Goal: Task Accomplishment & Management: Manage account settings

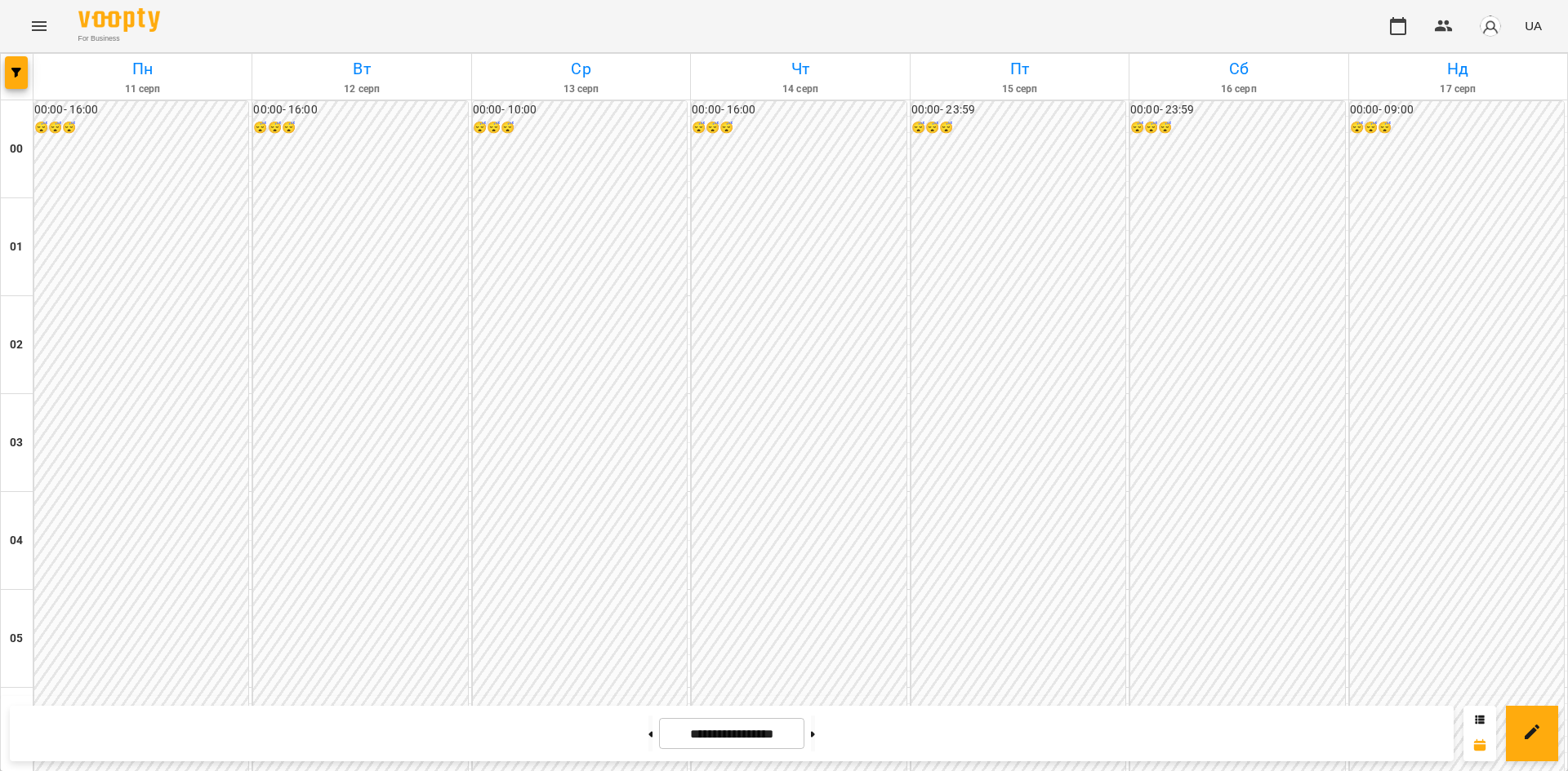
scroll to position [1644, 0]
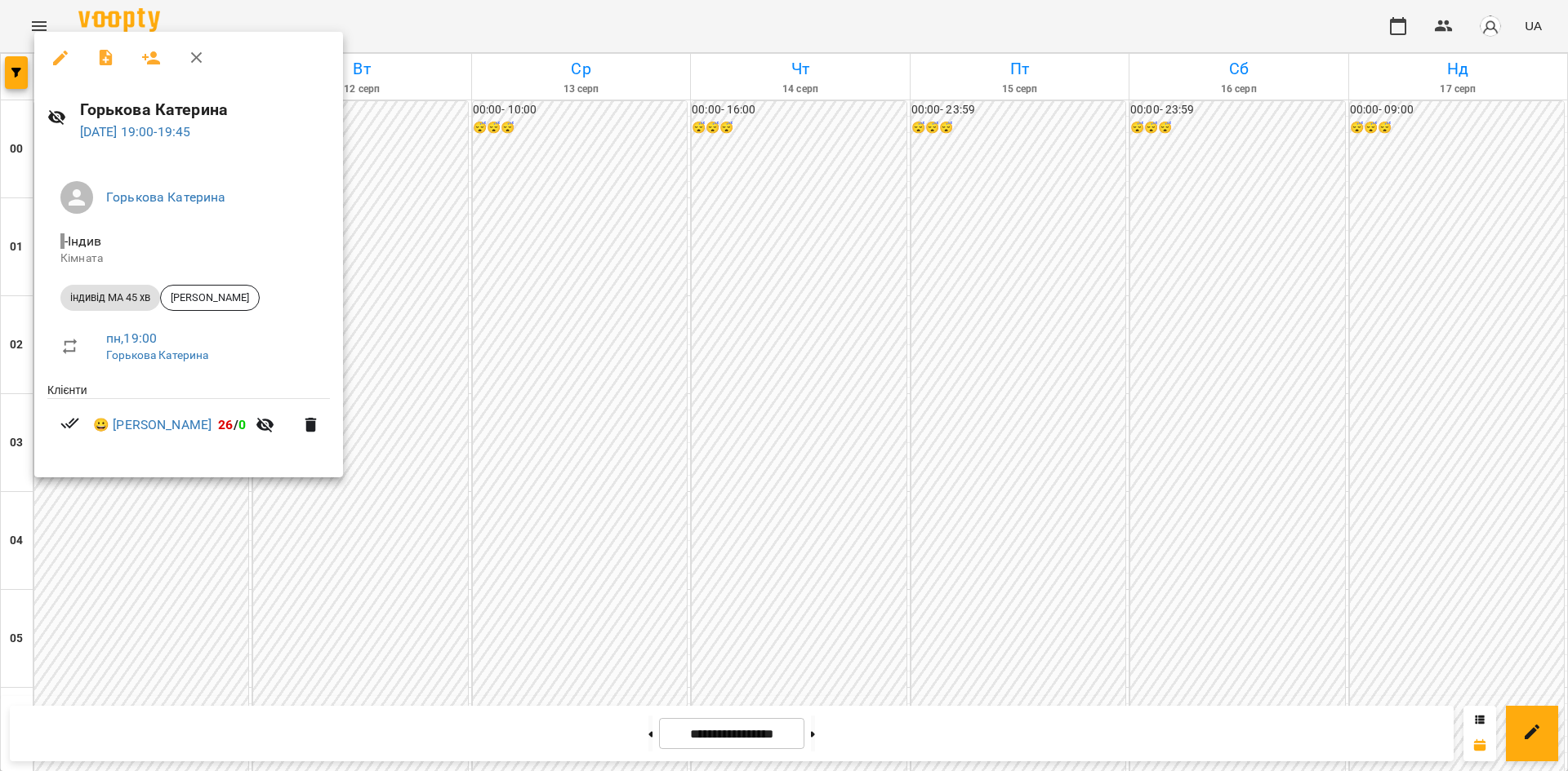
click at [818, 563] on div at bounding box center [784, 386] width 1568 height 771
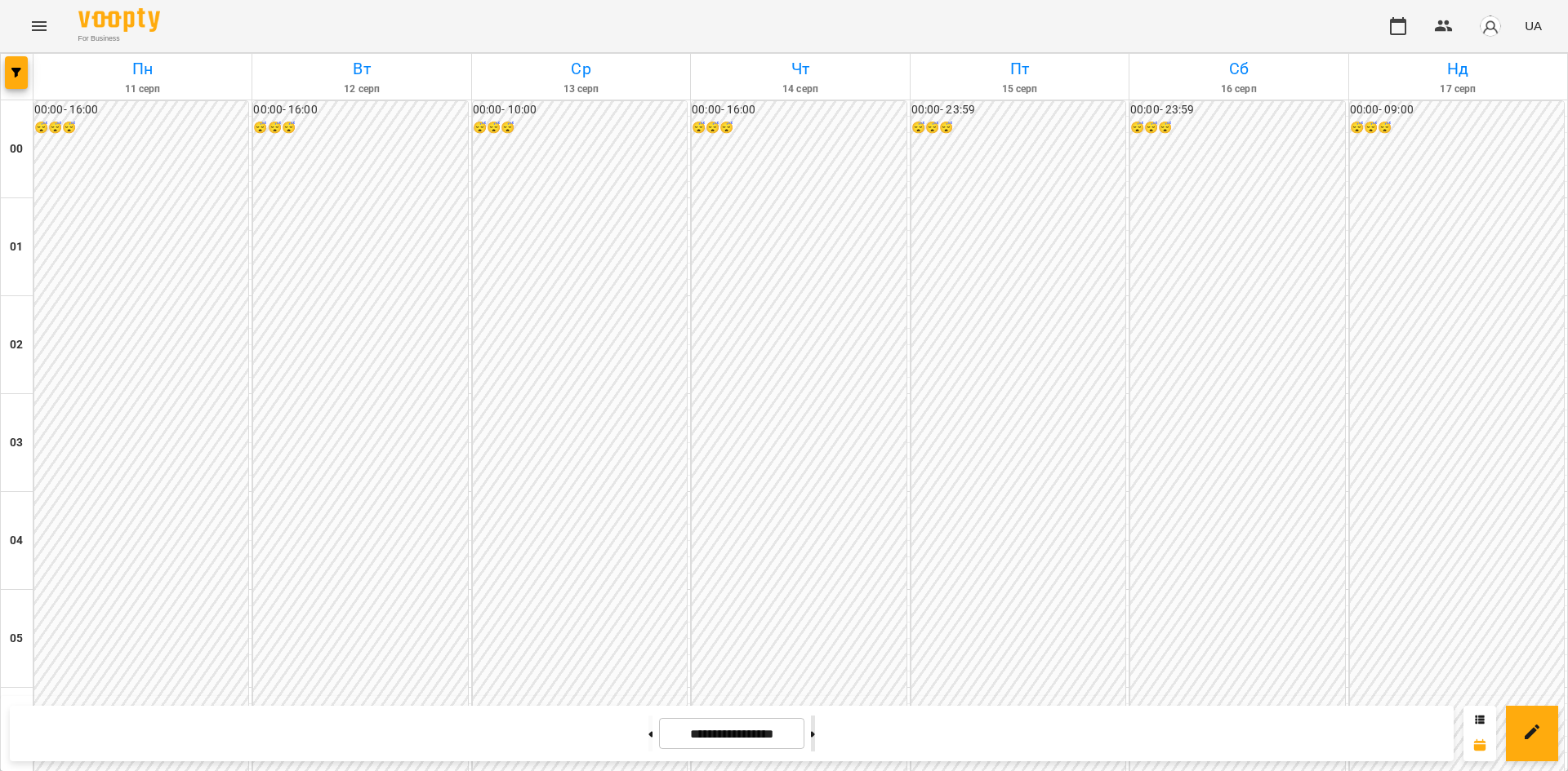
click at [815, 744] on button at bounding box center [813, 734] width 4 height 36
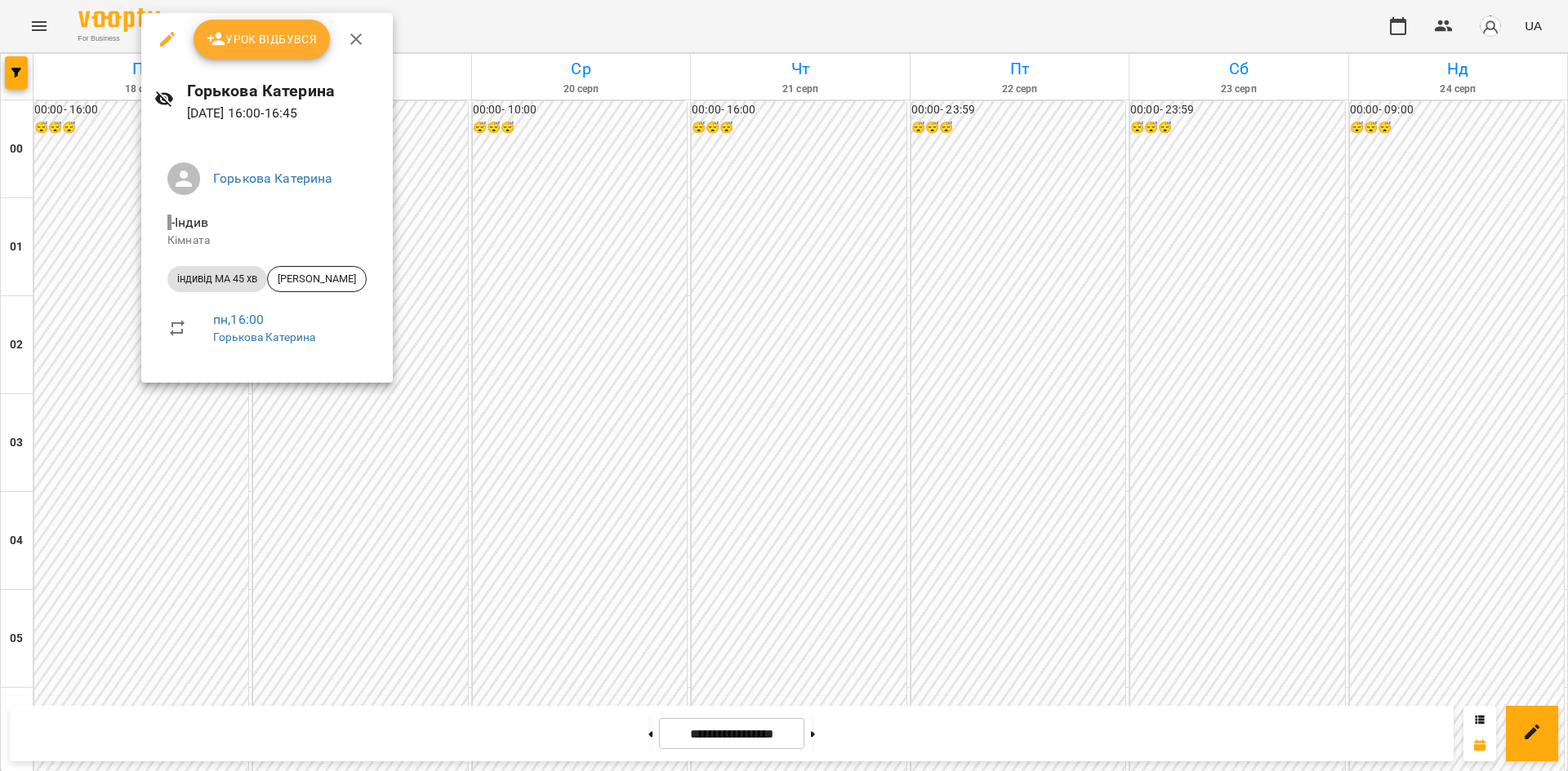
click at [135, 466] on div at bounding box center [784, 386] width 1568 height 771
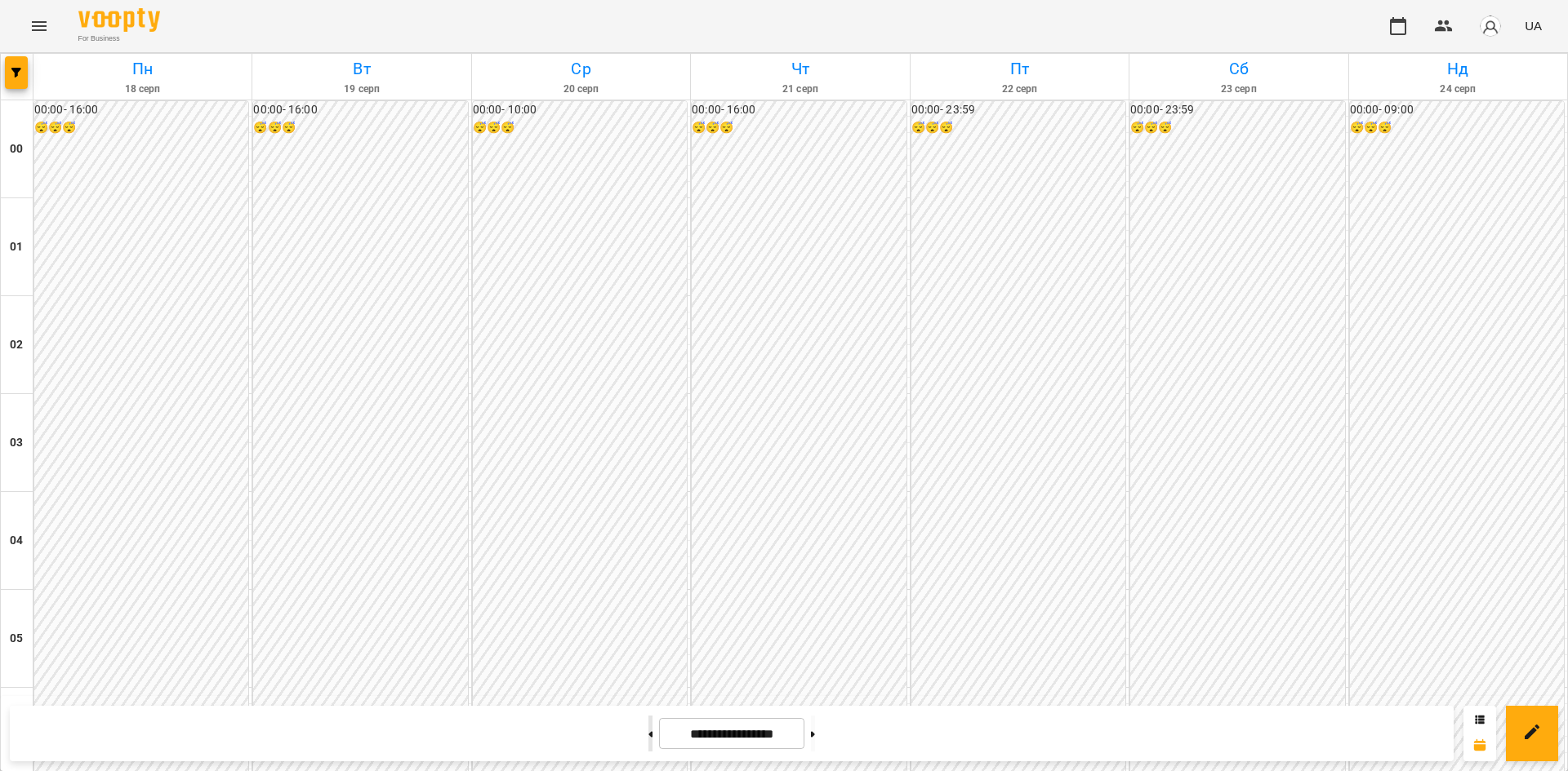
click at [649, 729] on button at bounding box center [651, 734] width 4 height 36
type input "**********"
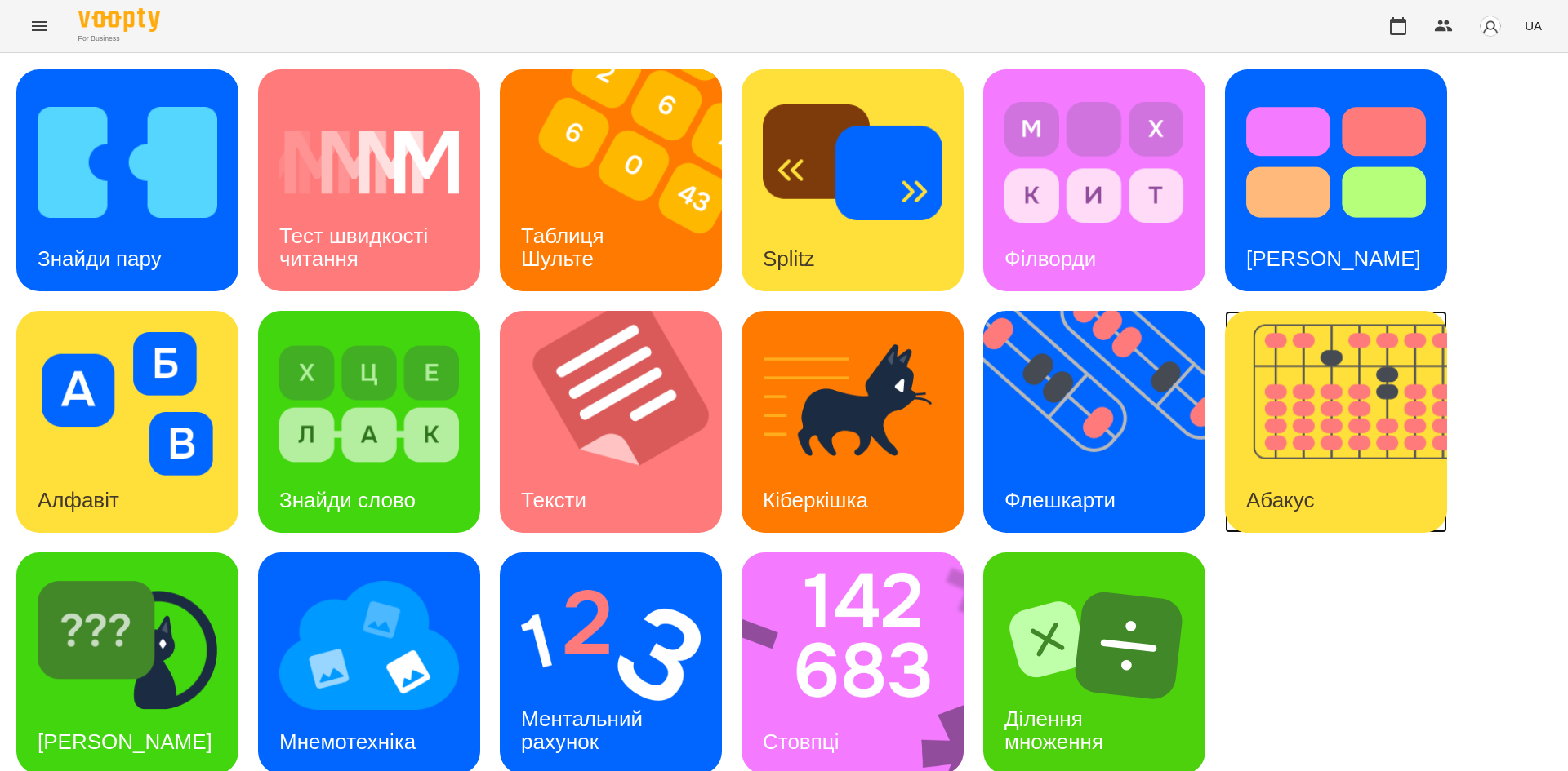
click at [1264, 435] on img at bounding box center [1346, 422] width 242 height 222
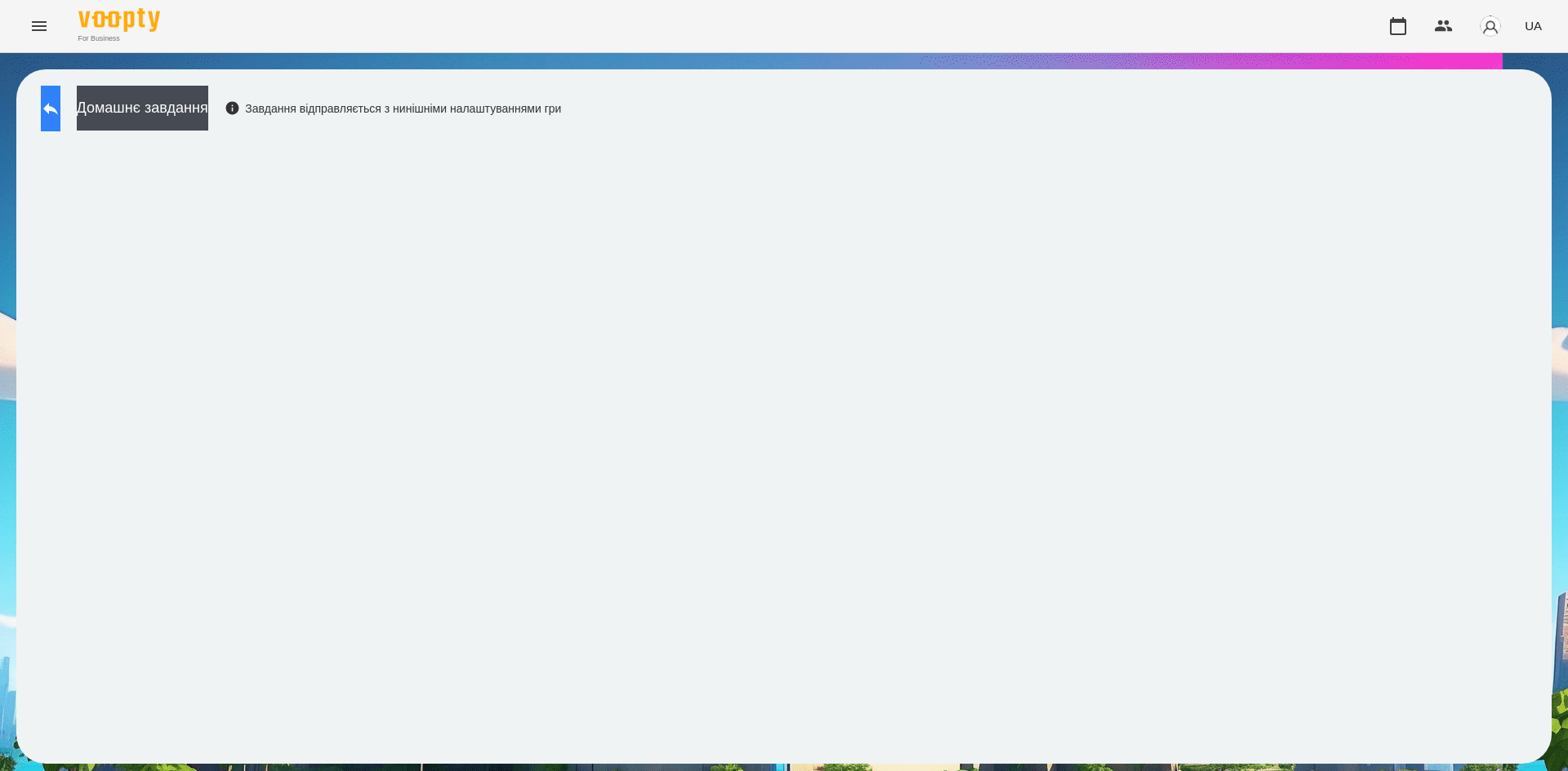
click at [61, 121] on button at bounding box center [51, 108] width 20 height 45
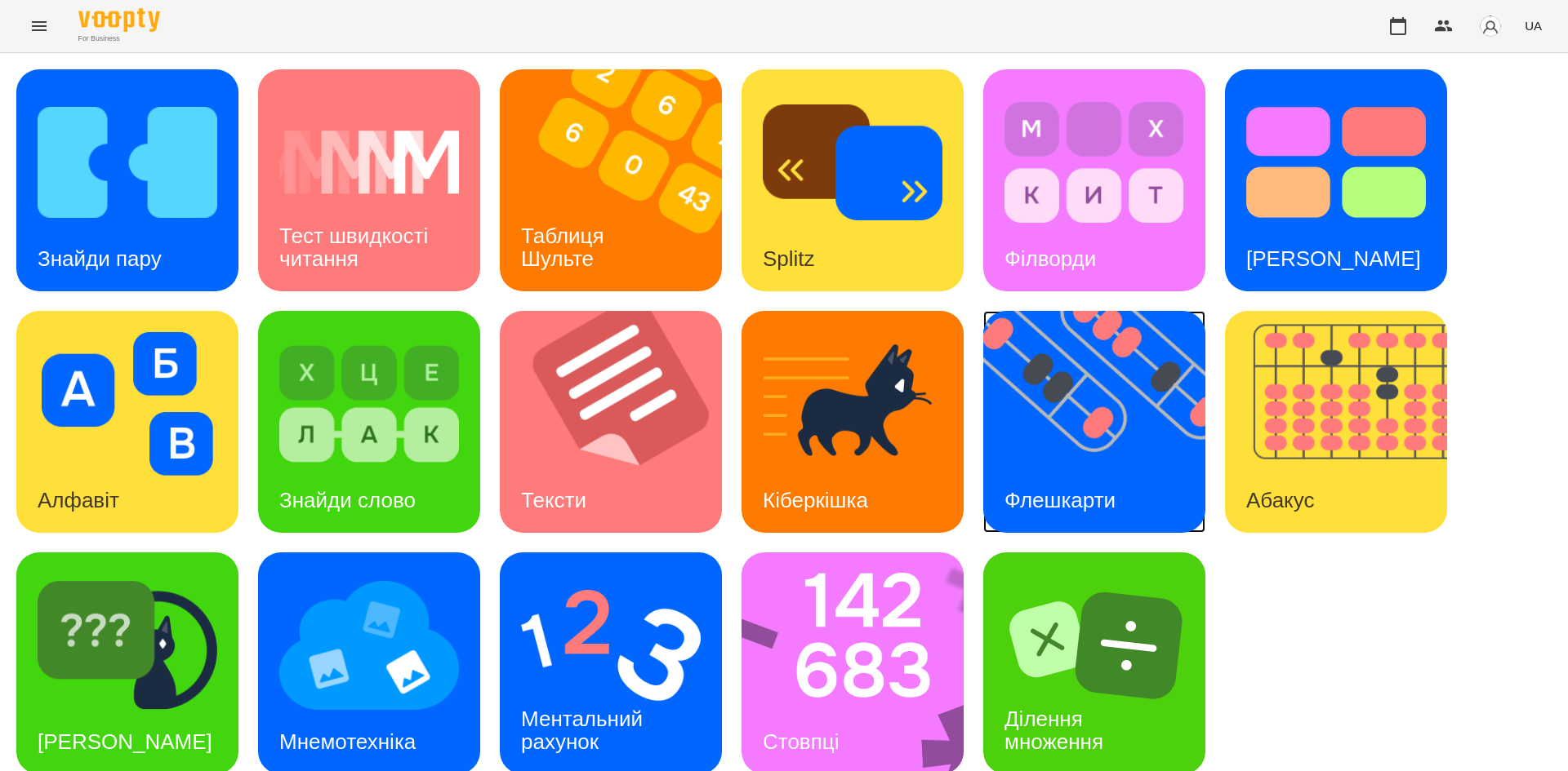
click at [1094, 471] on div "Флешкарти" at bounding box center [1060, 501] width 153 height 64
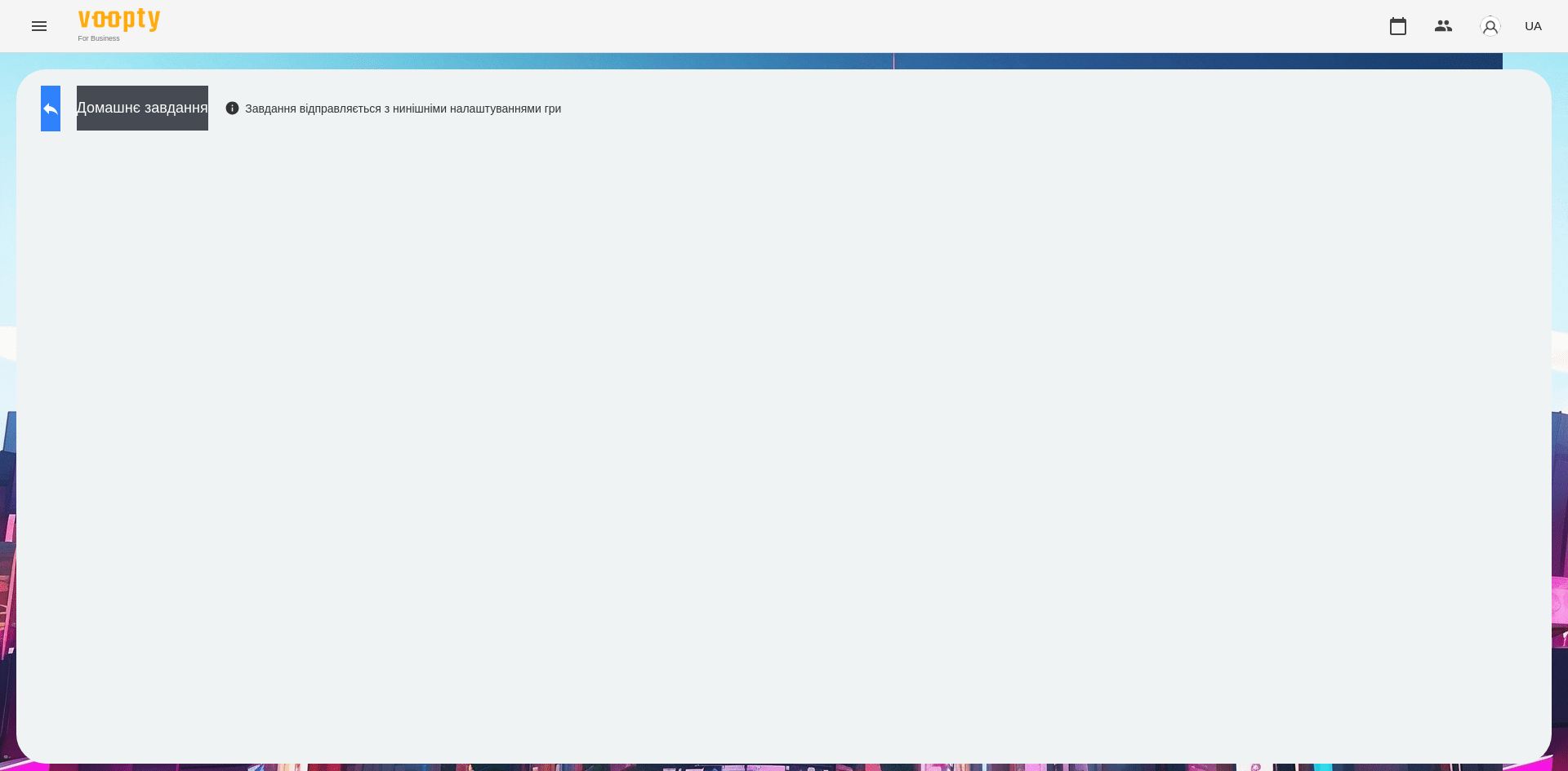
click at [61, 116] on icon at bounding box center [51, 109] width 20 height 20
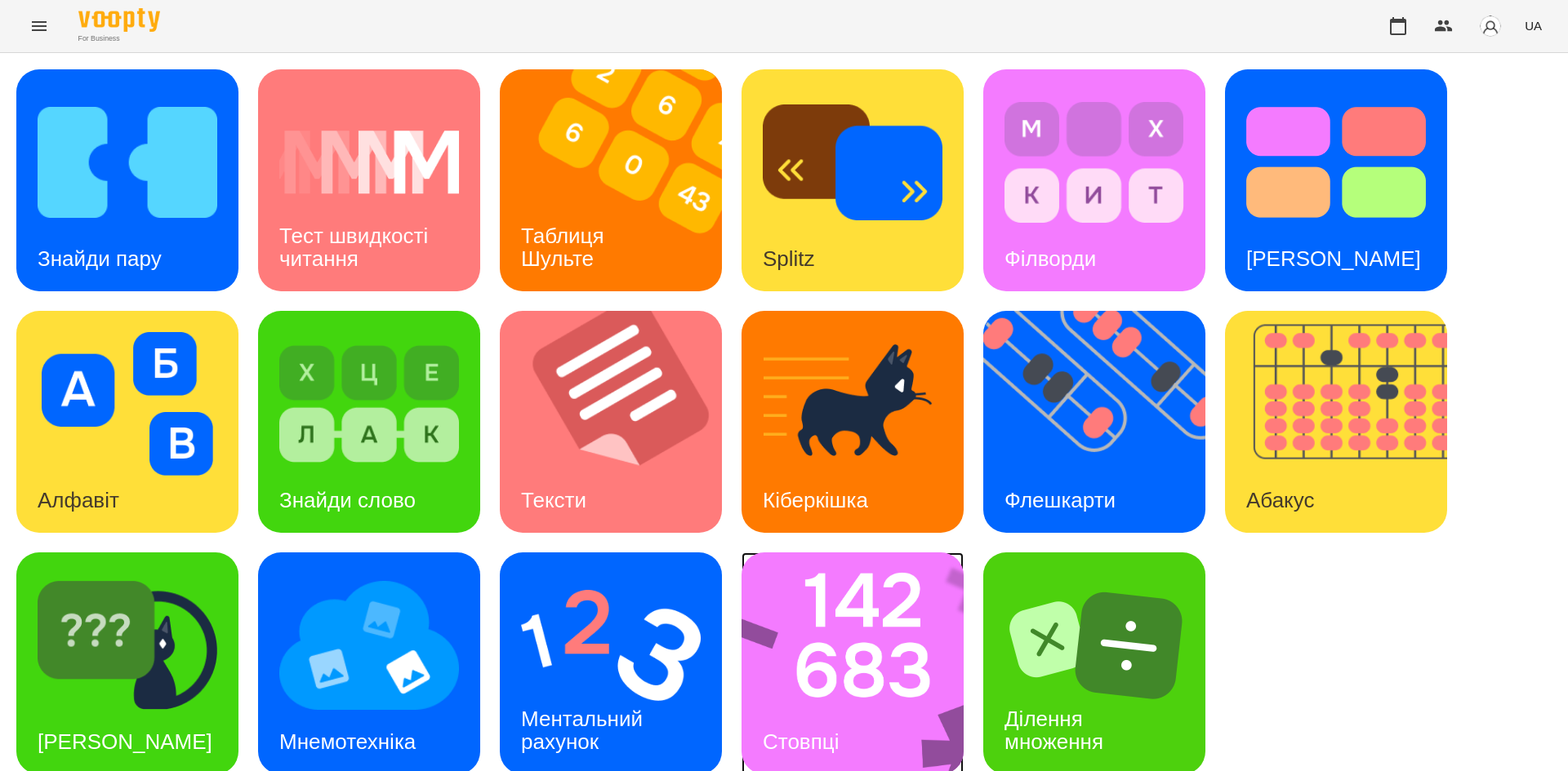
click at [892, 636] on img at bounding box center [863, 663] width 243 height 222
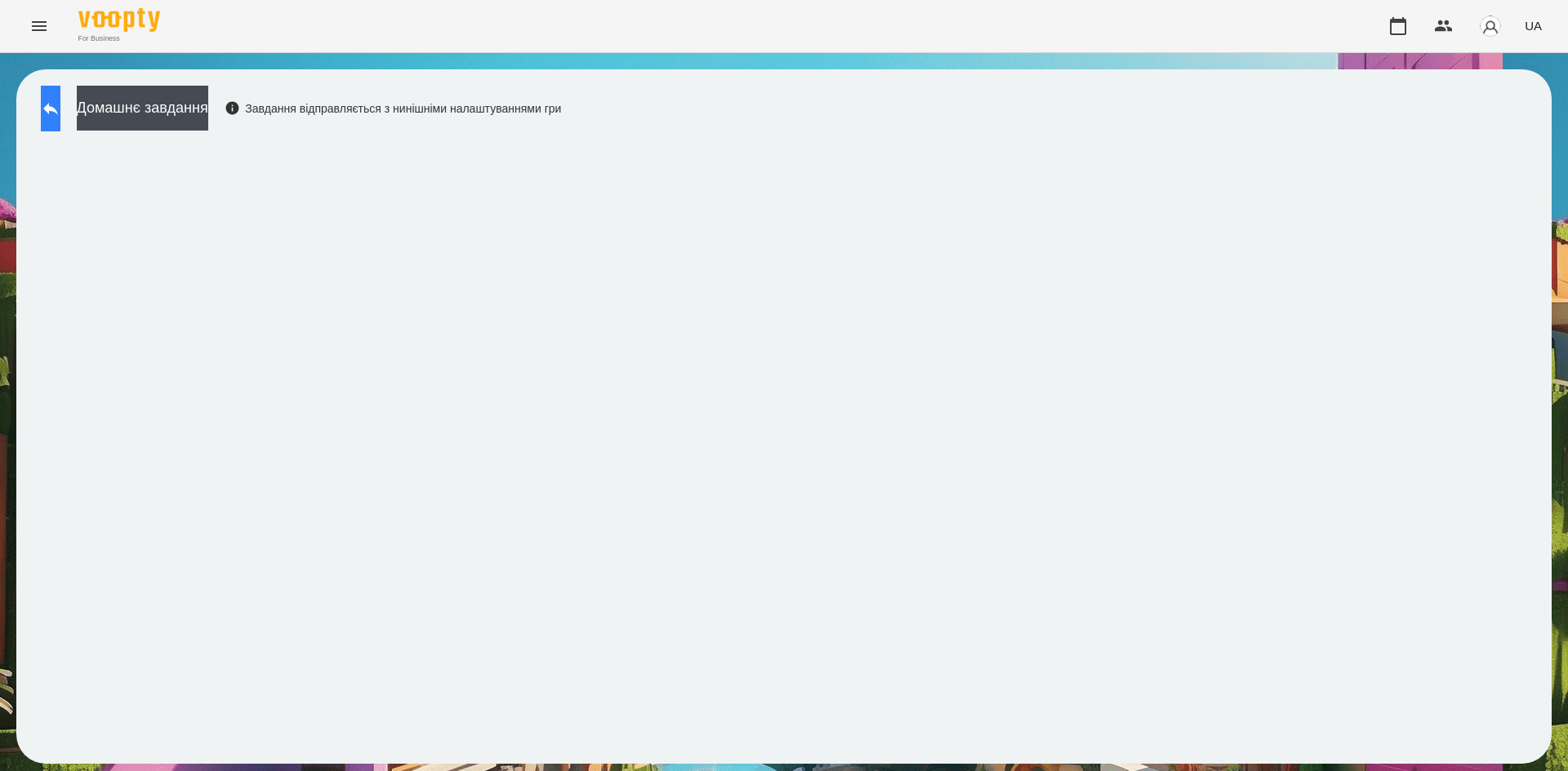
click at [61, 127] on button at bounding box center [51, 108] width 20 height 45
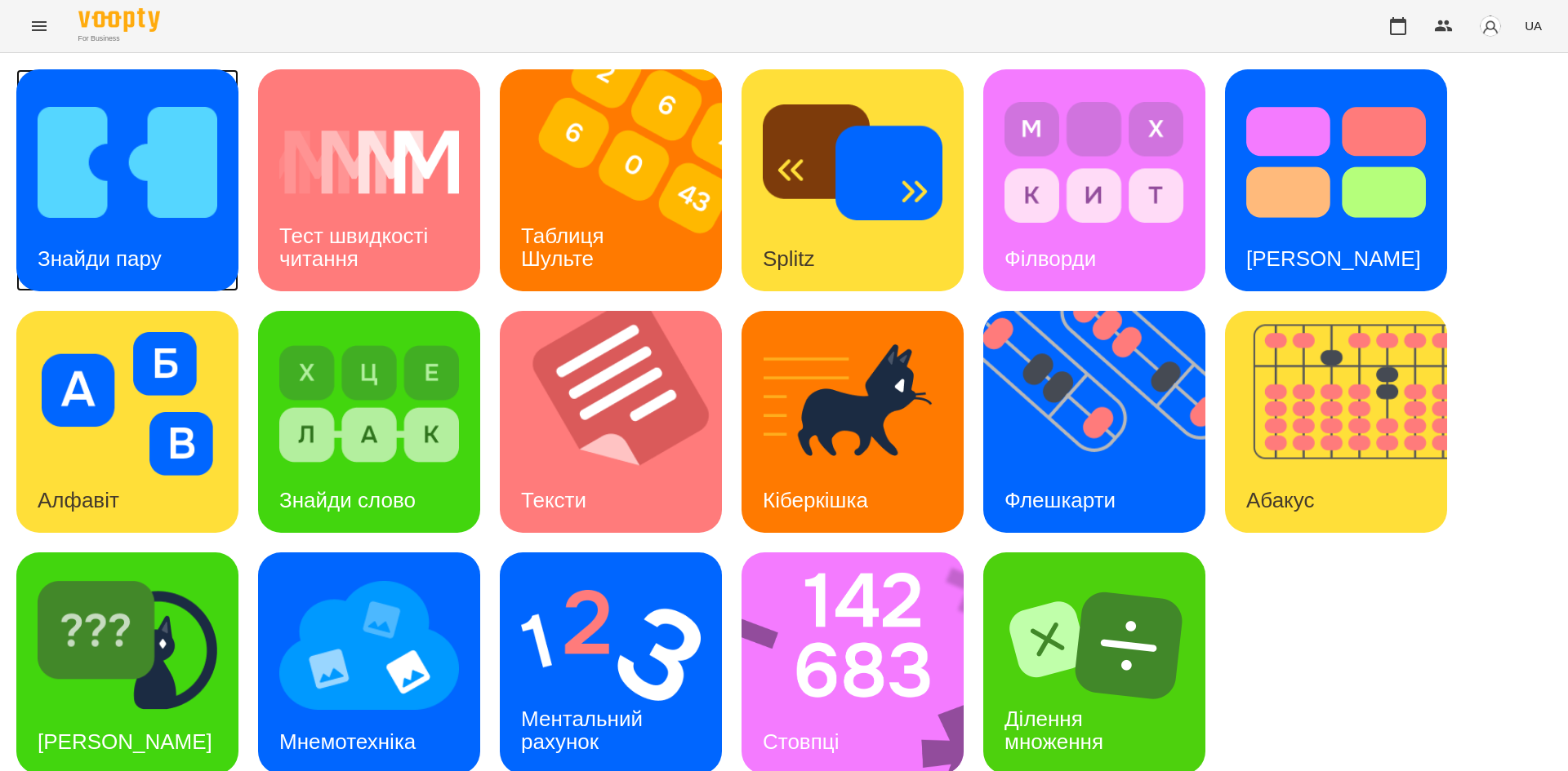
click at [197, 224] on img at bounding box center [127, 162] width 180 height 143
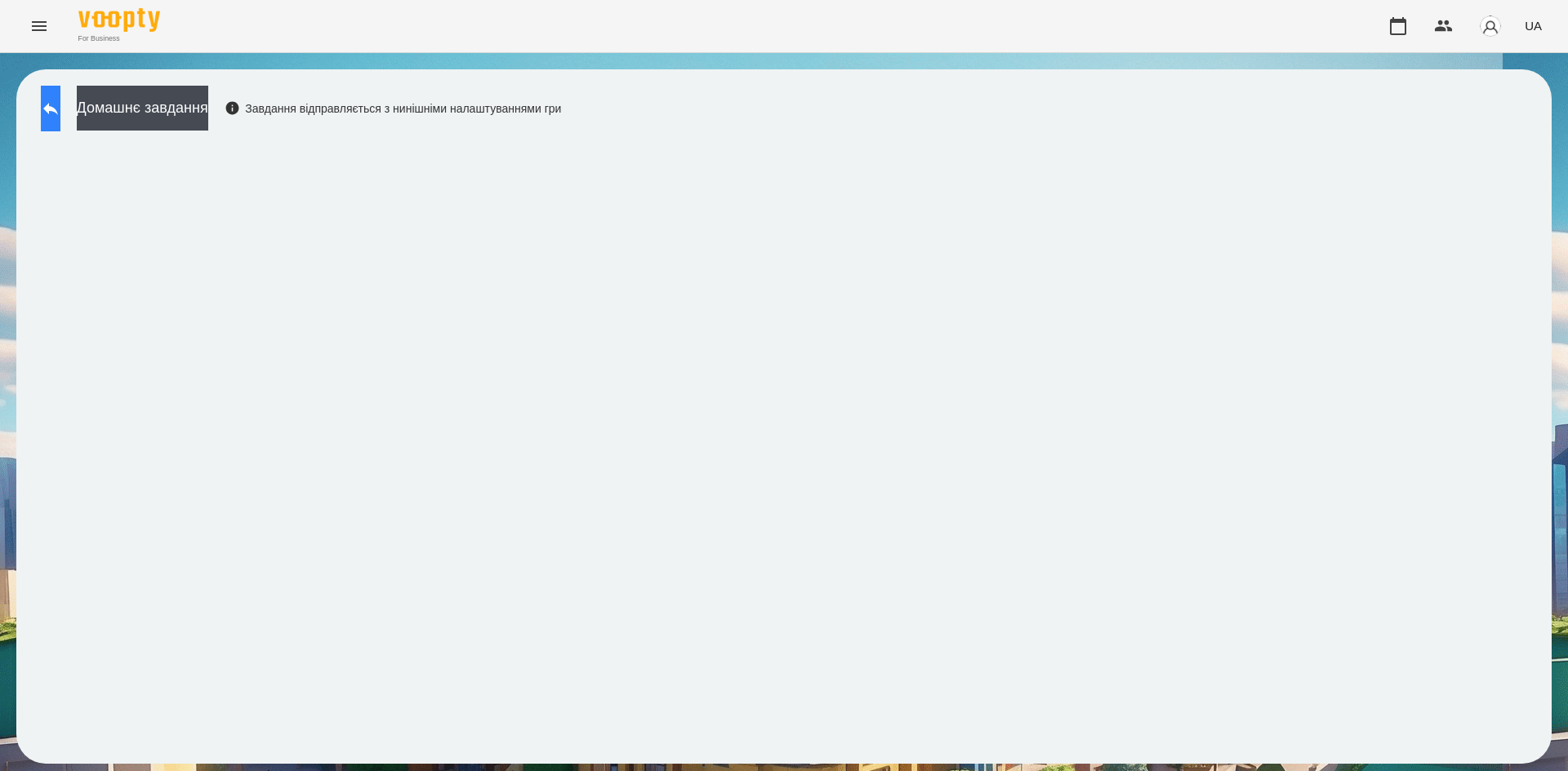
click at [61, 119] on button at bounding box center [51, 108] width 20 height 45
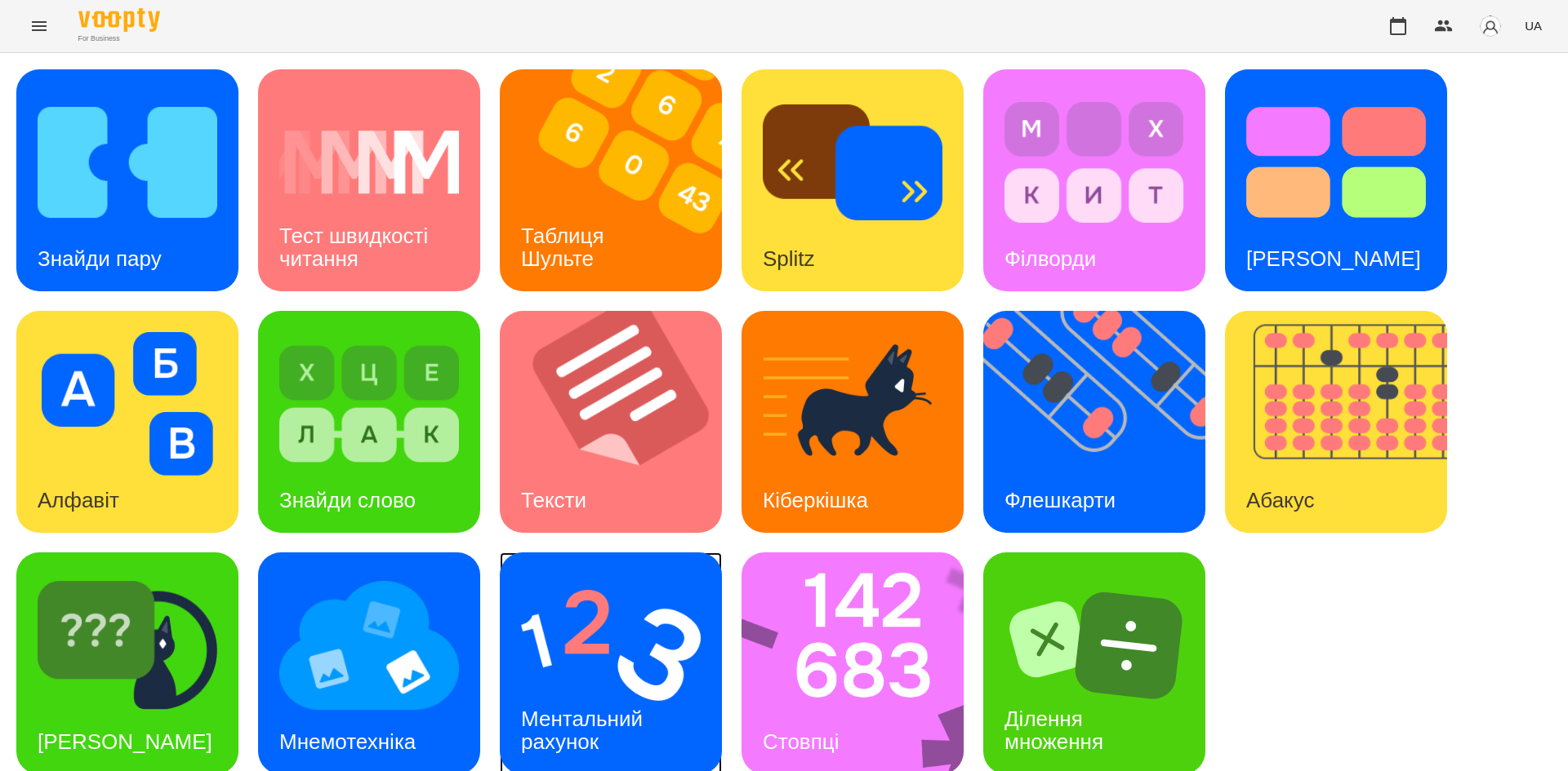
click at [602, 669] on img at bounding box center [611, 646] width 180 height 143
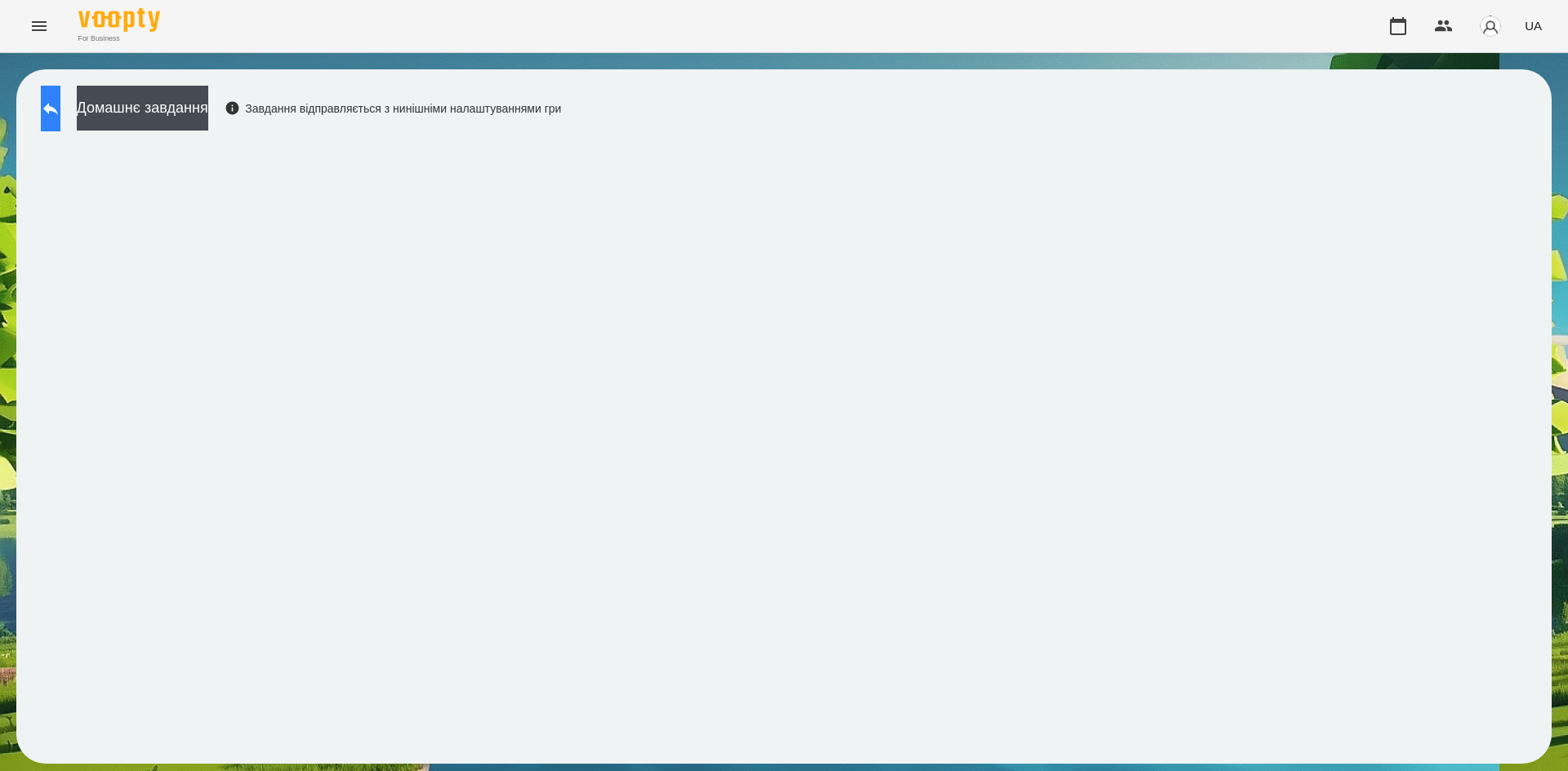
click at [53, 94] on button at bounding box center [51, 108] width 20 height 45
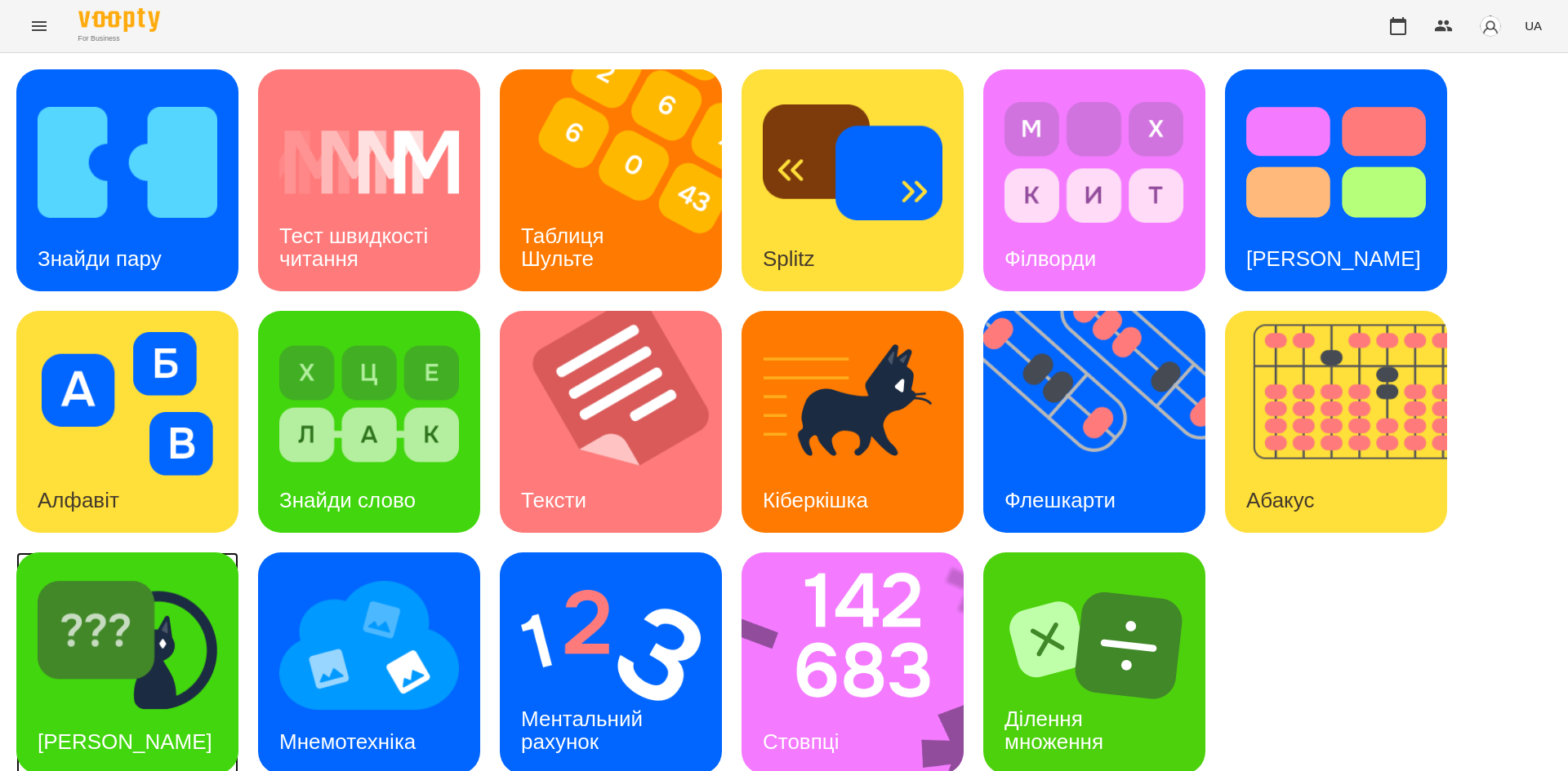
click at [170, 586] on img at bounding box center [127, 646] width 180 height 143
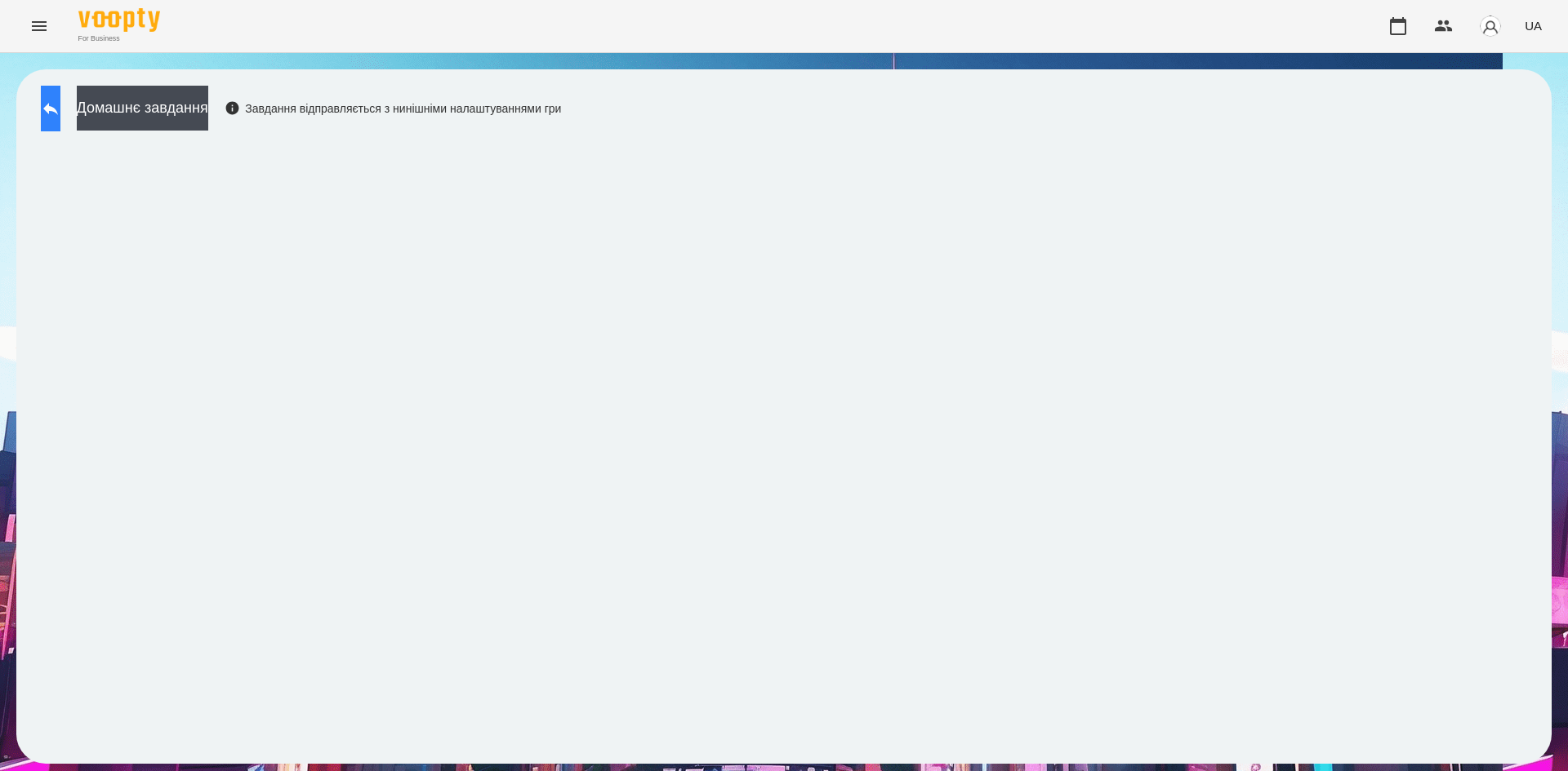
click at [61, 117] on icon at bounding box center [51, 109] width 20 height 20
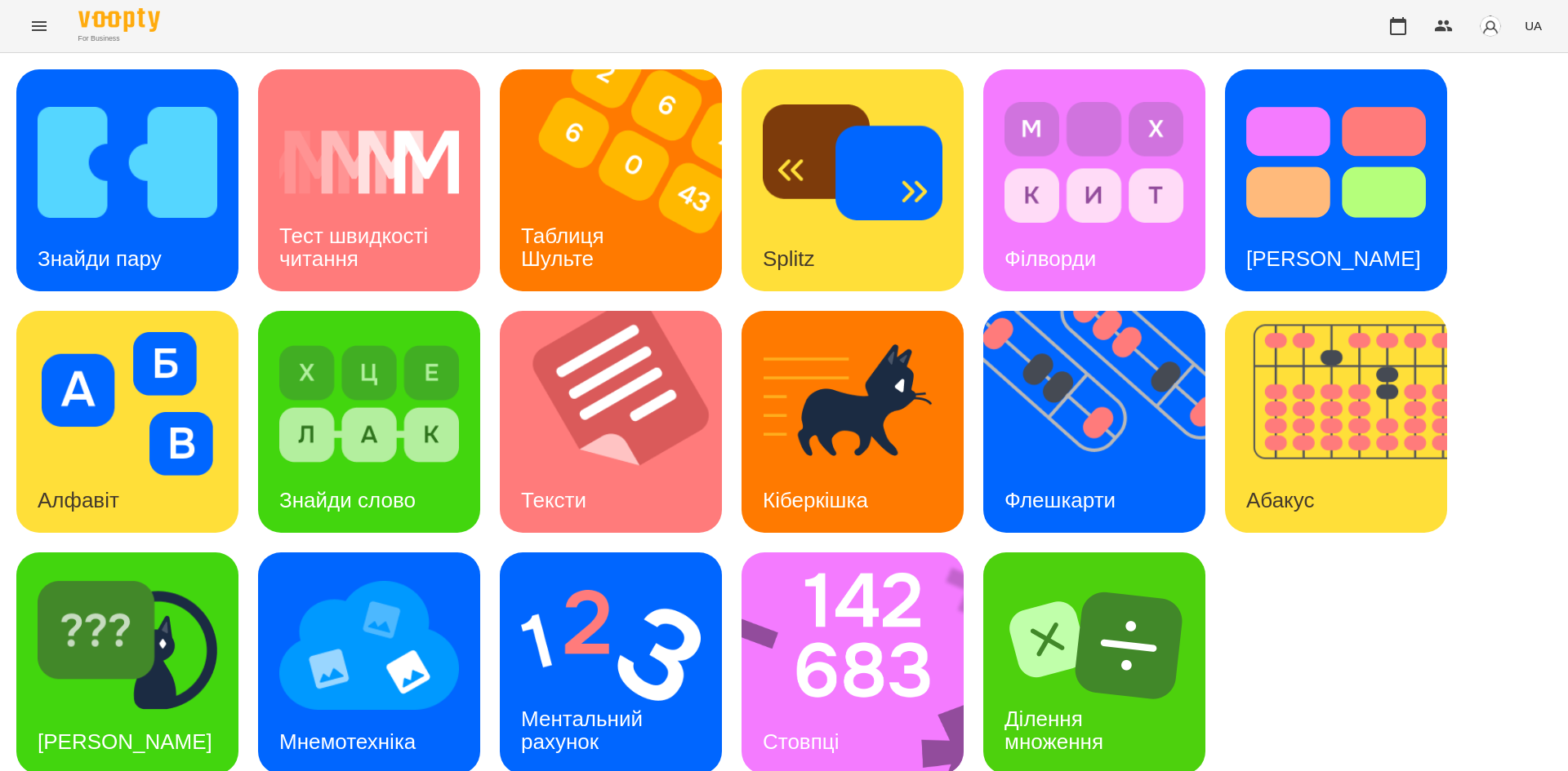
click at [1339, 654] on div "Знайди пару Тест швидкості читання Таблиця Шульте Splitz Філворди Тест Струпа А…" at bounding box center [784, 422] width 1535 height 706
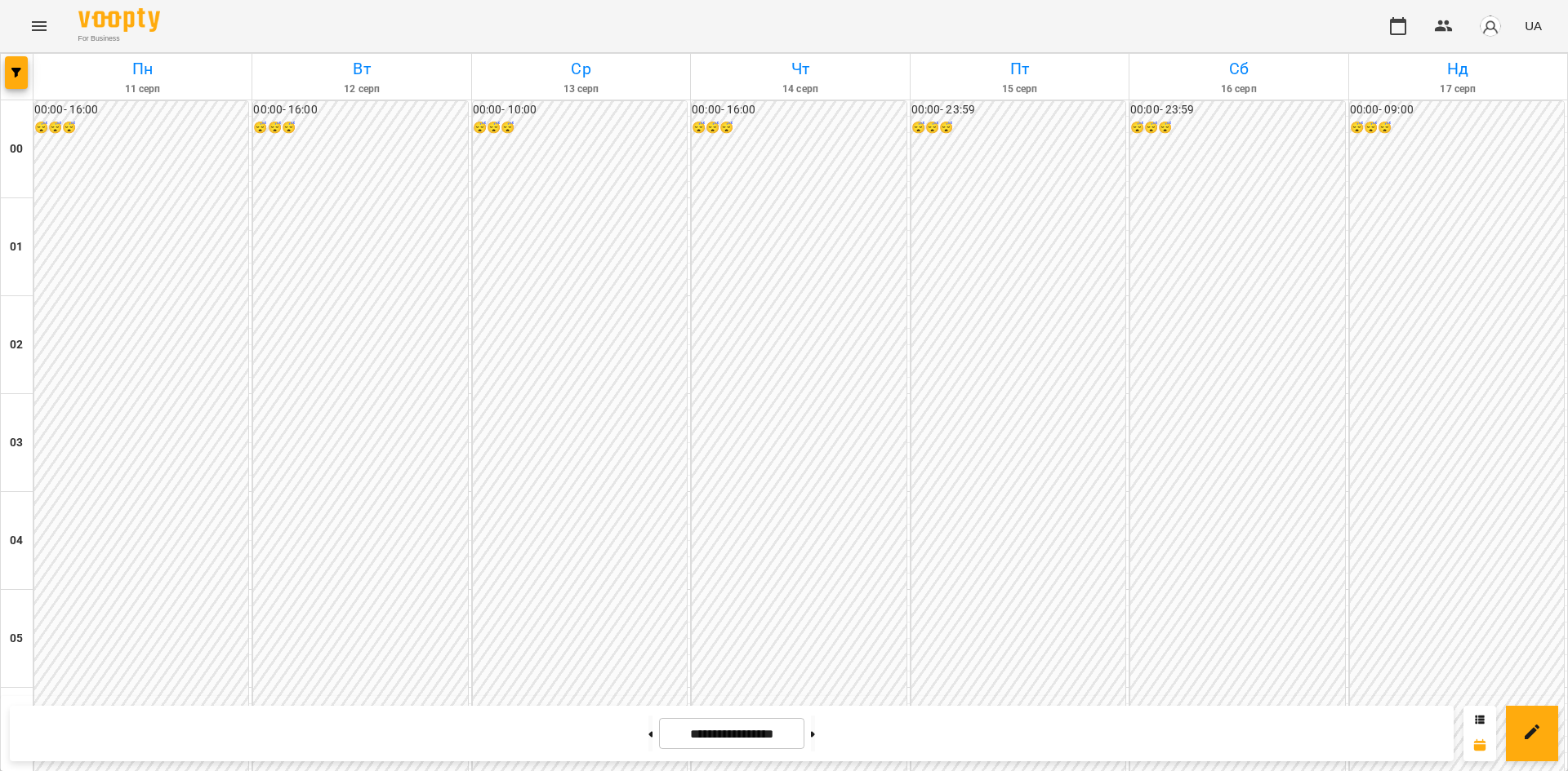
scroll to position [1525, 0]
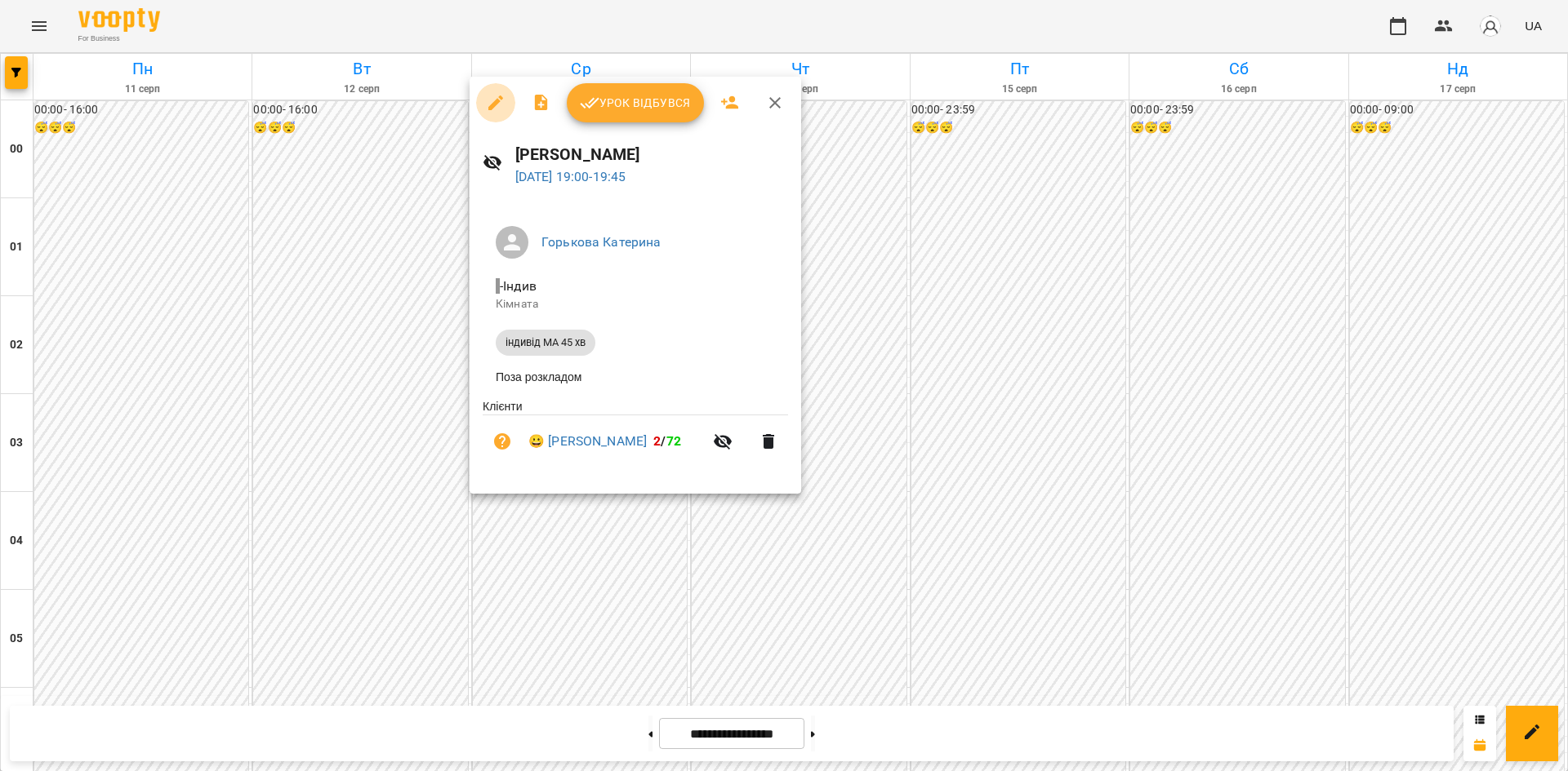
click at [494, 98] on icon "button" at bounding box center [495, 103] width 20 height 20
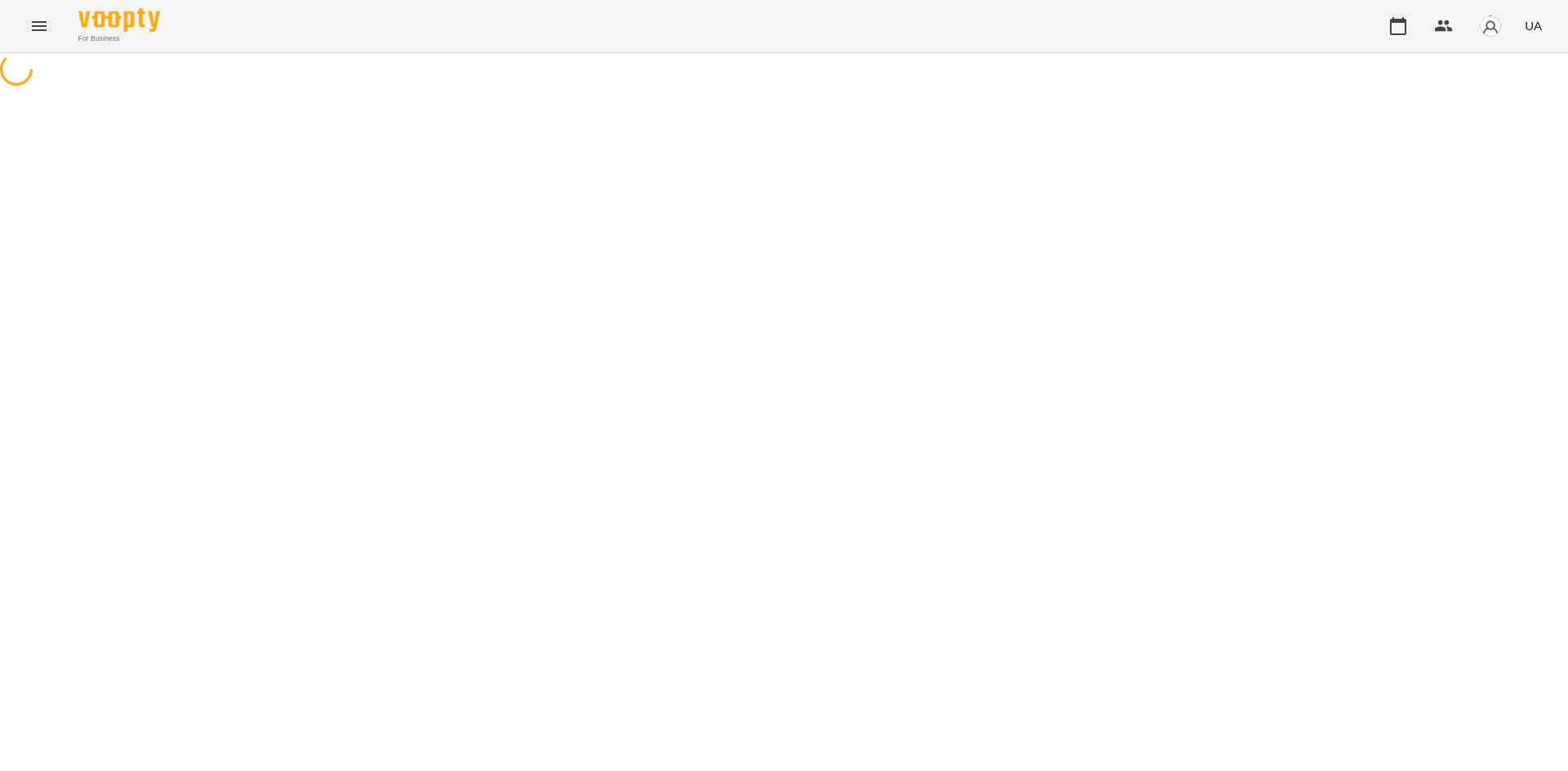
select select "**********"
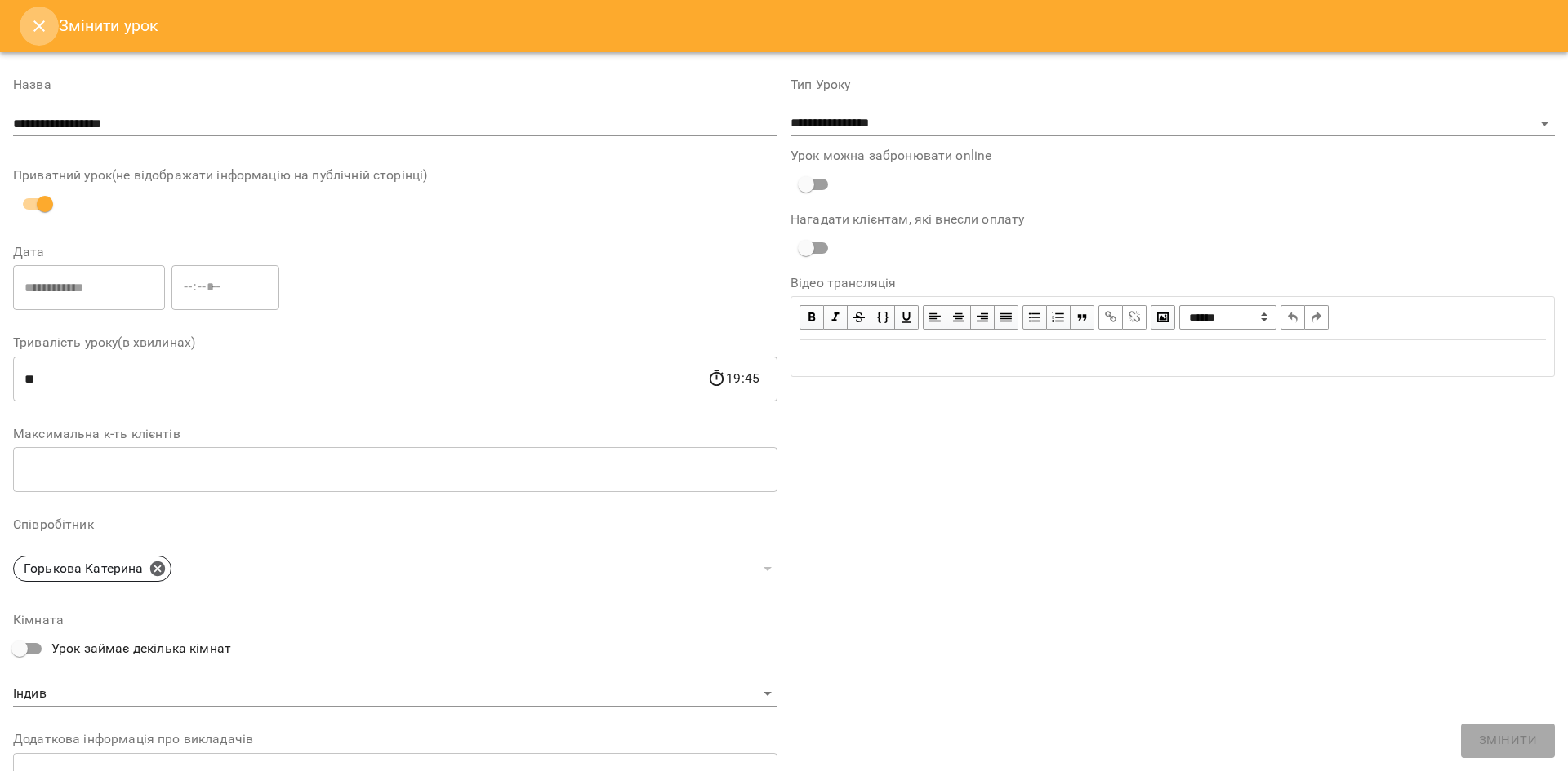
click at [35, 30] on icon "Close" at bounding box center [39, 25] width 12 height 12
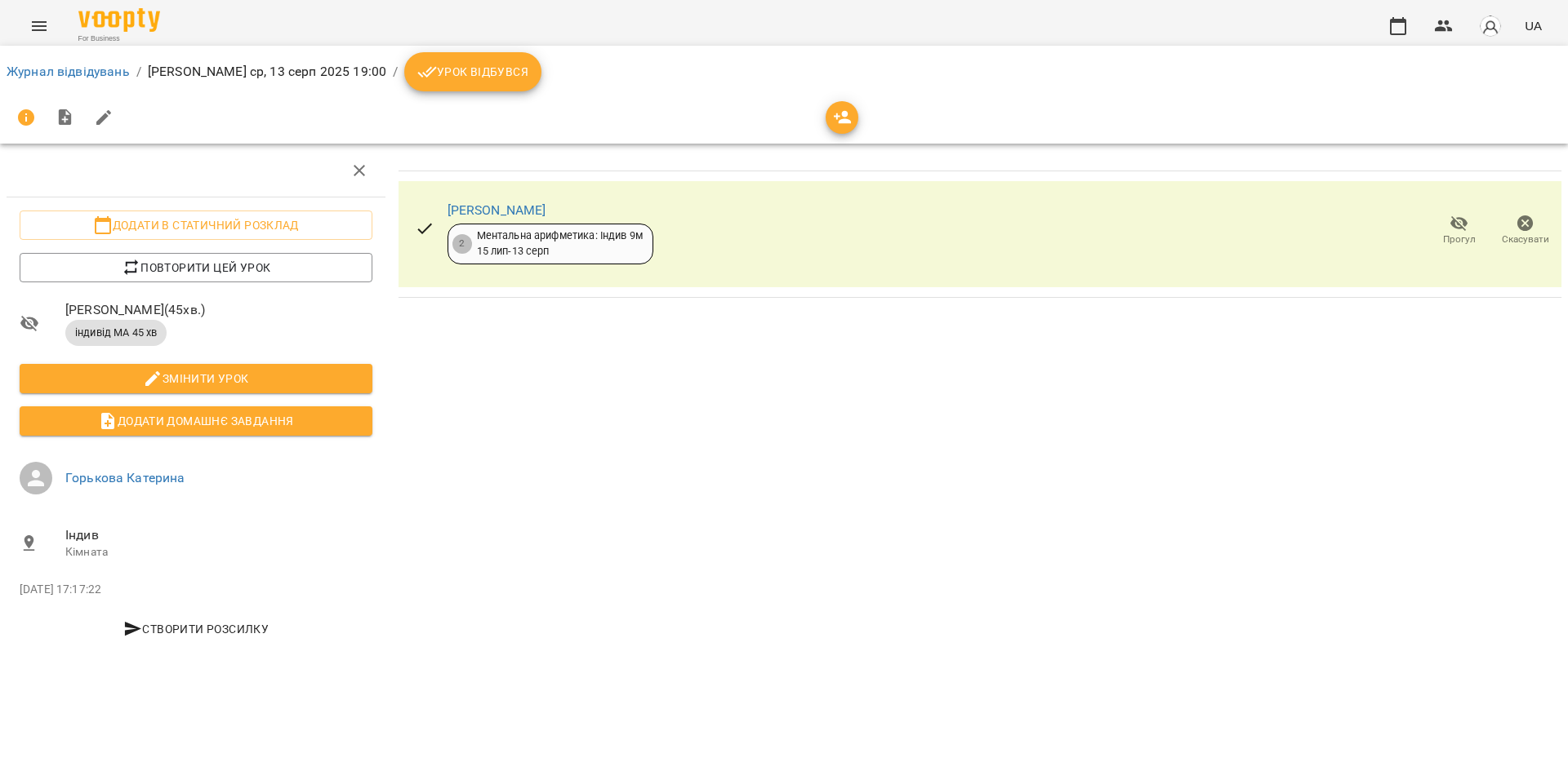
click at [479, 79] on span "Урок відбувся" at bounding box center [473, 72] width 111 height 20
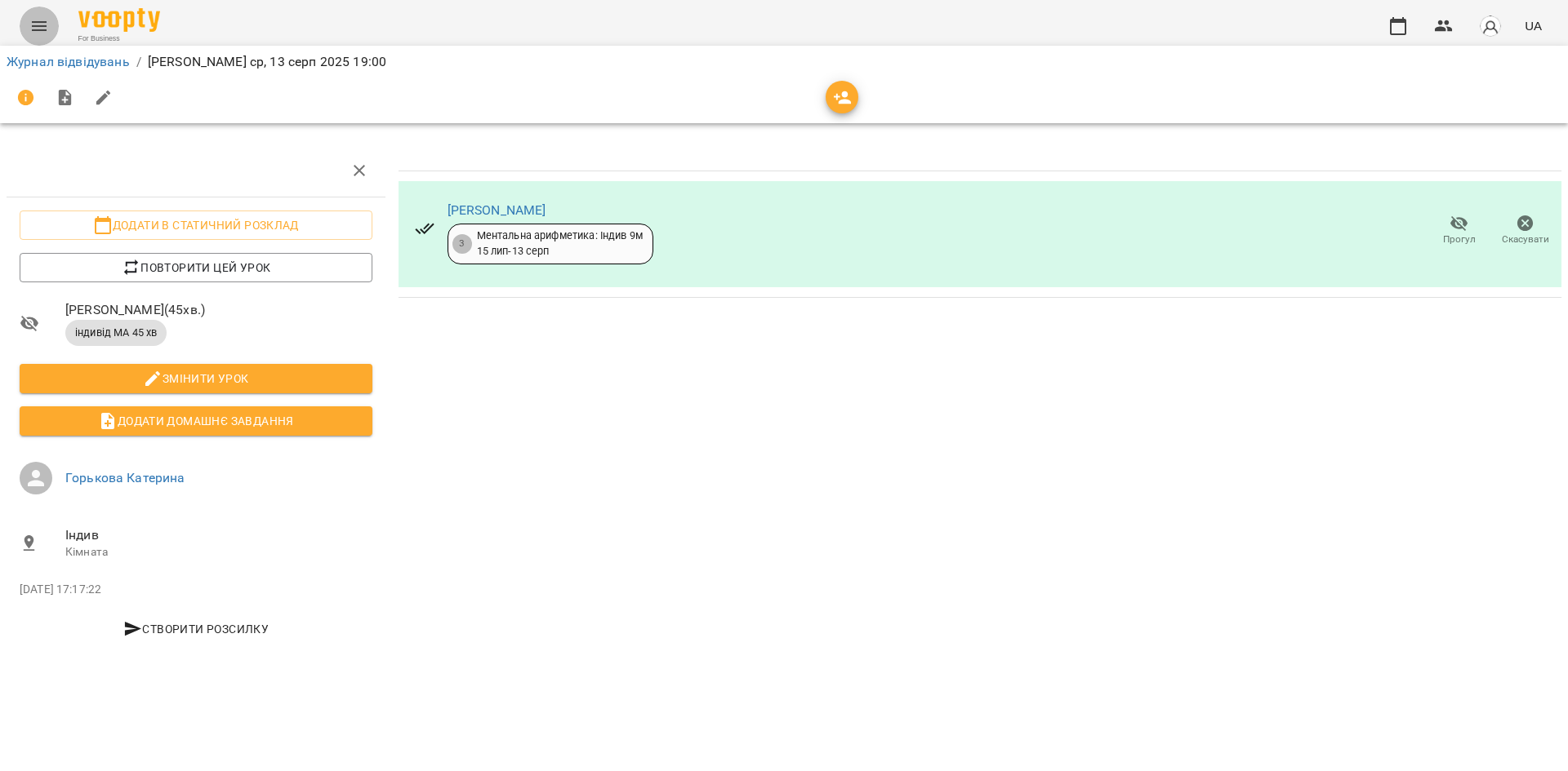
click at [44, 28] on icon "Menu" at bounding box center [39, 26] width 20 height 20
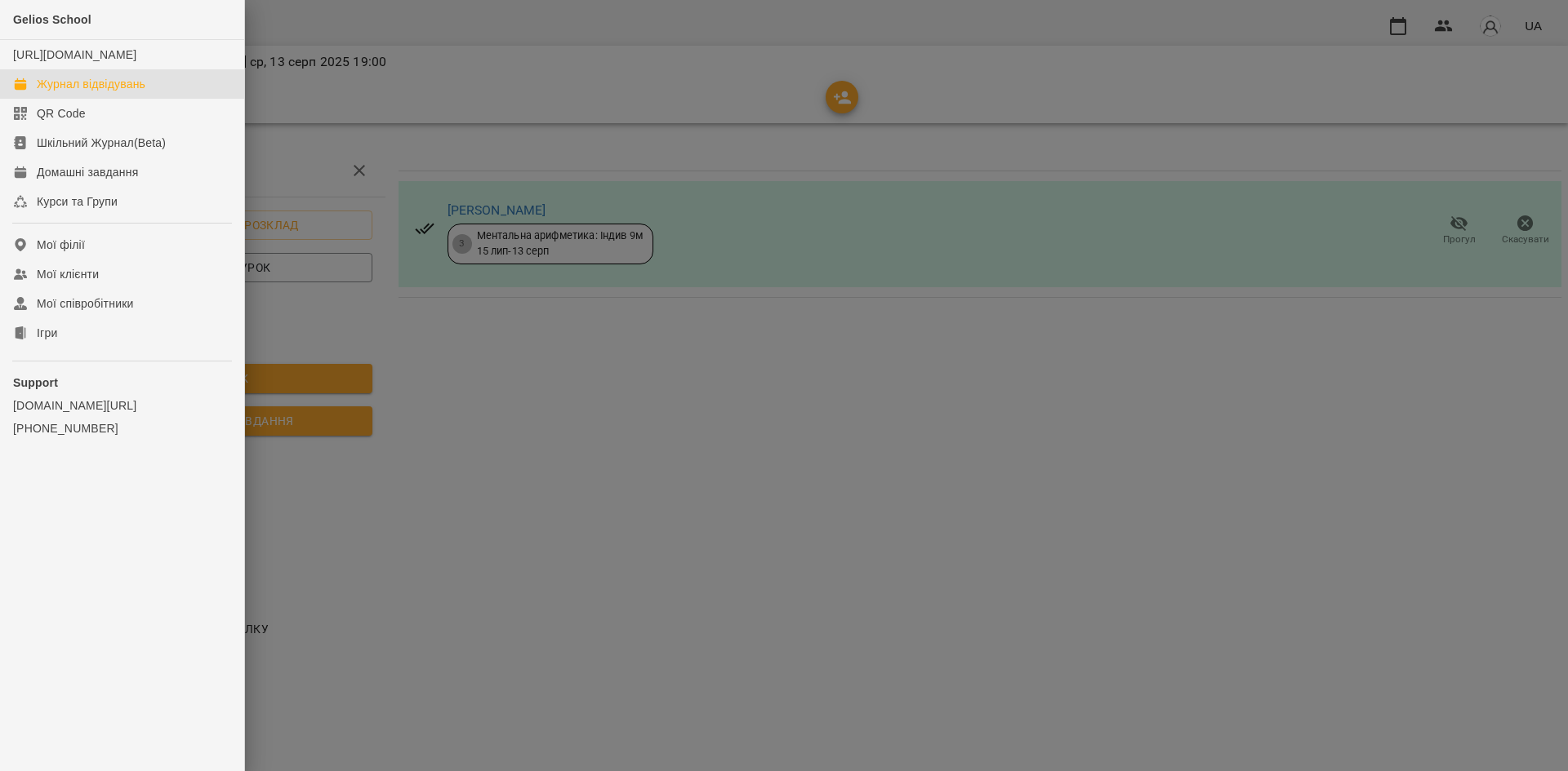
click at [105, 99] on link "Журнал відвідувань" at bounding box center [122, 83] width 244 height 29
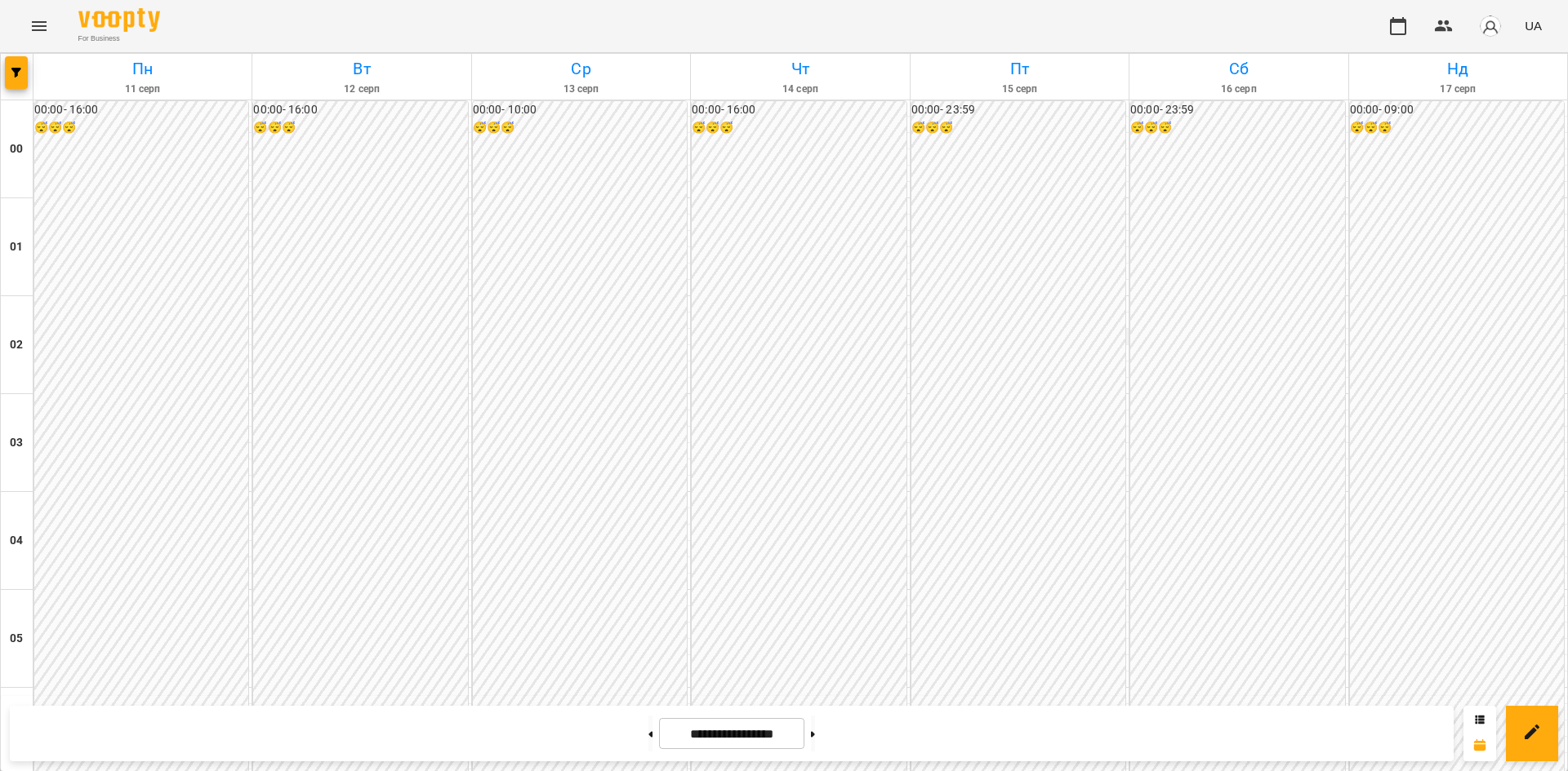
scroll to position [1486, 0]
